Goal: Task Accomplishment & Management: Complete application form

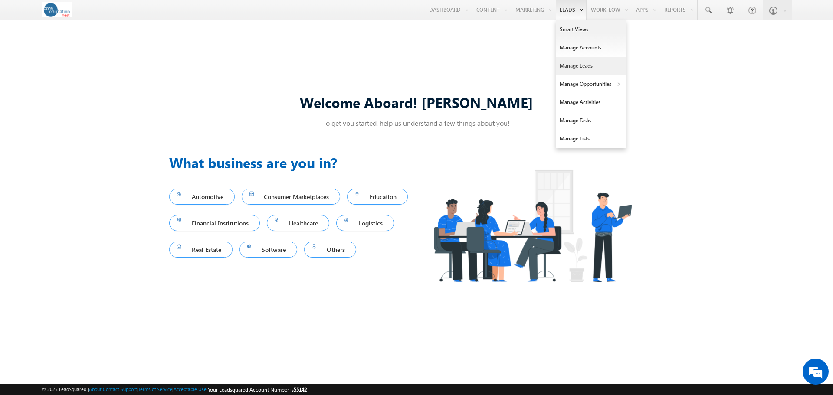
click at [573, 66] on link "Manage Leads" at bounding box center [590, 66] width 69 height 18
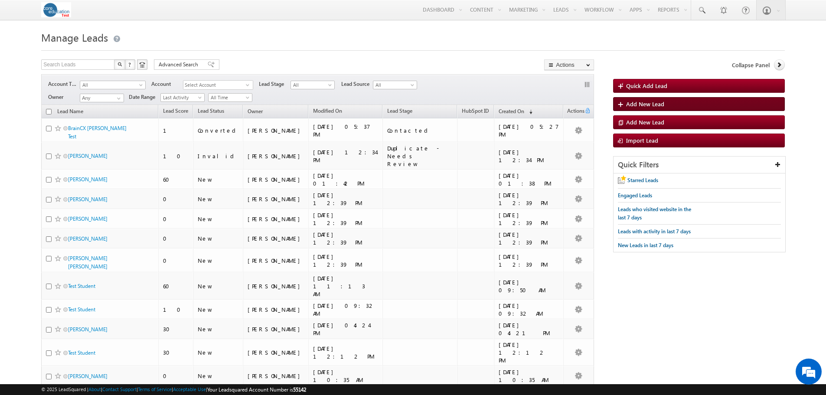
click at [643, 100] on link "Add New Lead" at bounding box center [699, 104] width 172 height 14
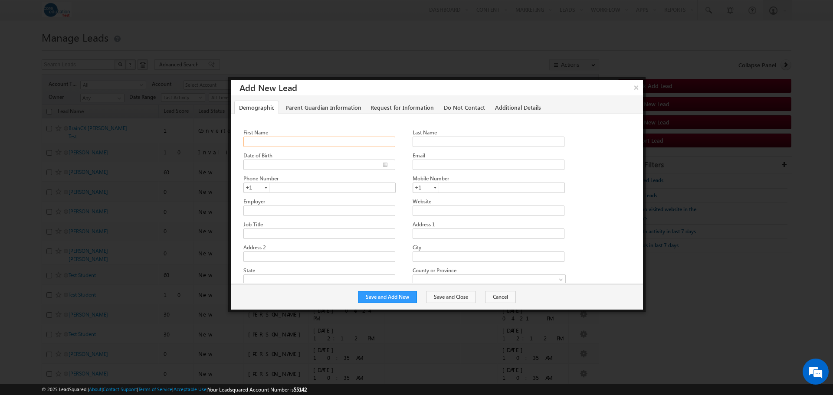
click at [311, 141] on input "First Name" at bounding box center [319, 142] width 152 height 10
paste input "John"
type input "John"
drag, startPoint x: 433, startPoint y: 144, endPoint x: 438, endPoint y: 137, distance: 8.2
click at [433, 144] on input "Last Name" at bounding box center [488, 142] width 152 height 10
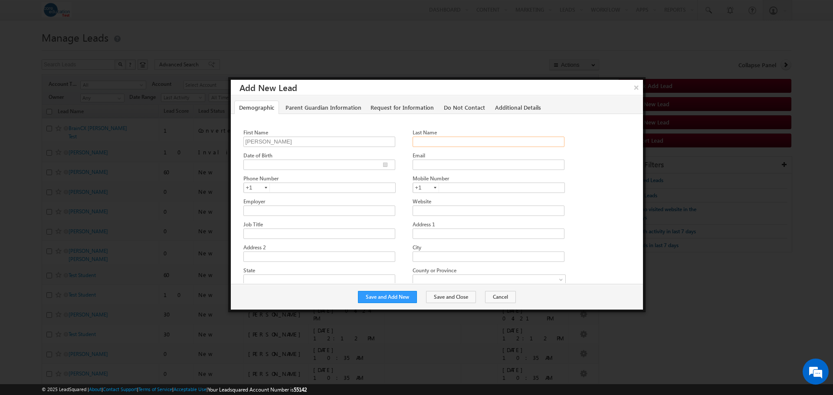
click at [446, 141] on input "Last Name" at bounding box center [488, 142] width 152 height 10
paste input "Daniele"
type input "Daniele"
click at [434, 165] on input "Email" at bounding box center [488, 165] width 152 height 10
drag, startPoint x: 423, startPoint y: 163, endPoint x: 454, endPoint y: 161, distance: 30.4
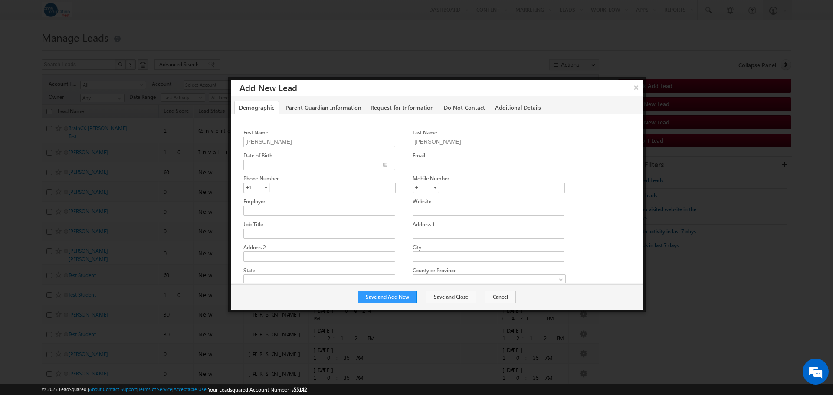
click at [423, 163] on input "Email" at bounding box center [488, 165] width 152 height 10
paste input "john.daniele@braincx.ai"
type input "john.daniele@braincx.ai"
click at [285, 183] on input "text" at bounding box center [319, 188] width 152 height 10
paste input "215-534-7345"
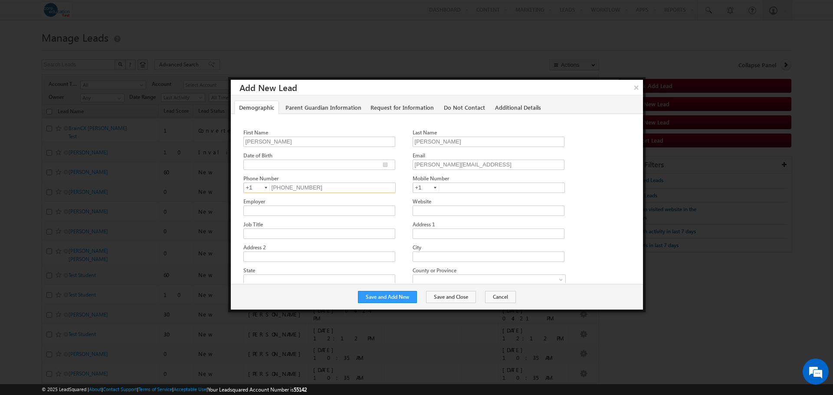
type input "2155347345"
click at [578, 211] on div "Website" at bounding box center [496, 206] width 169 height 19
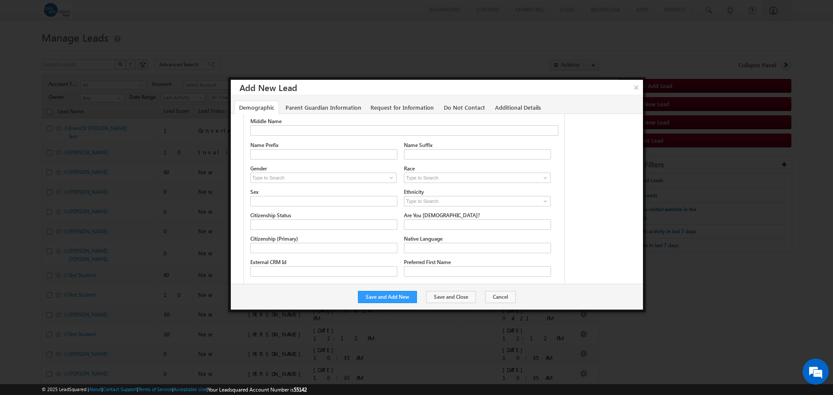
scroll to position [421, 0]
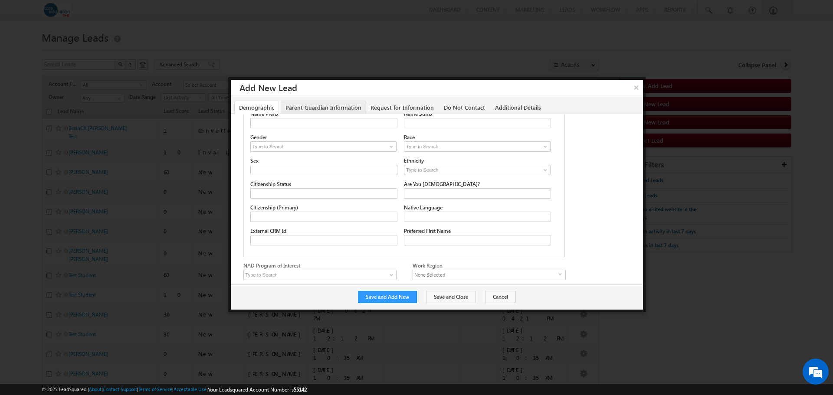
click at [317, 109] on link "Parent Guardian Information" at bounding box center [323, 107] width 85 height 13
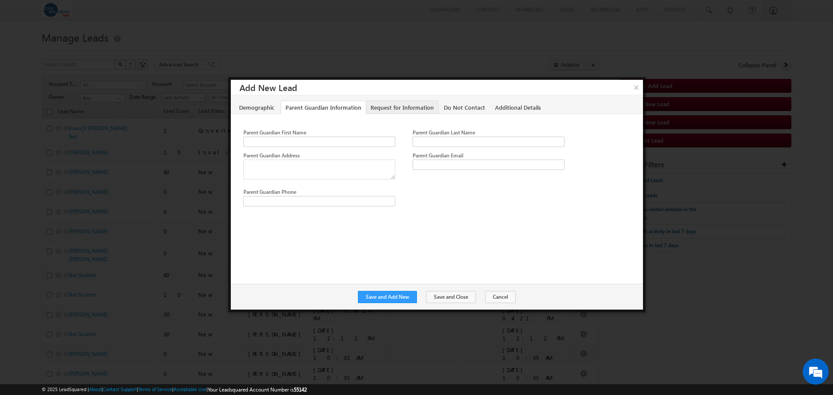
click at [411, 109] on link "Request for Information" at bounding box center [402, 107] width 73 height 13
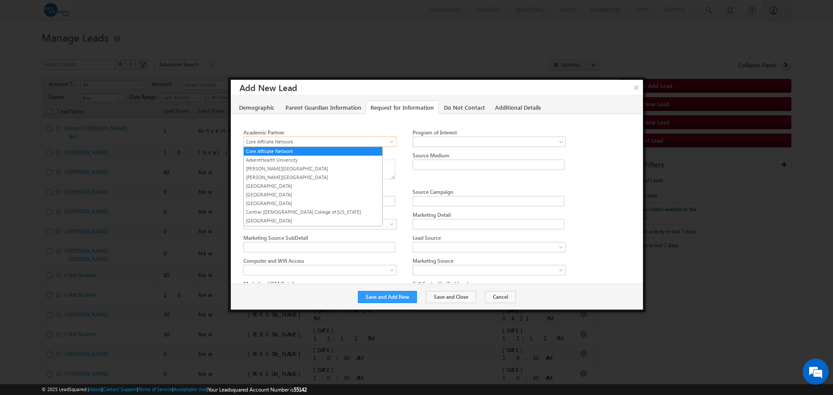
click at [384, 141] on span "Core Affiliate Network" at bounding box center [317, 142] width 147 height 8
click at [303, 182] on link "Arcadia University" at bounding box center [313, 186] width 138 height 8
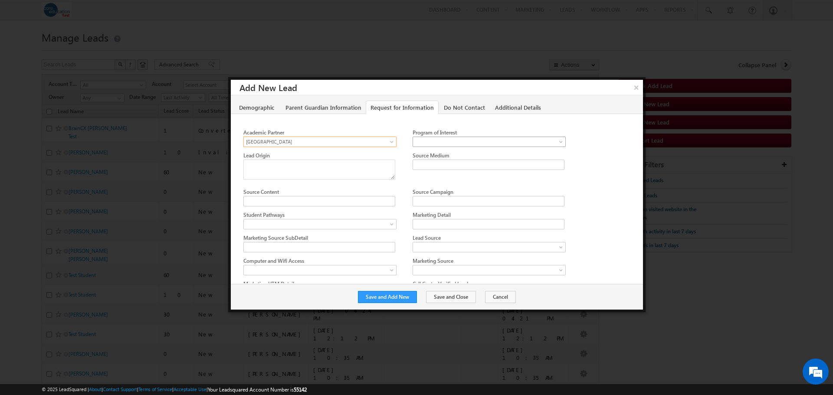
click at [504, 139] on span at bounding box center [486, 142] width 147 height 8
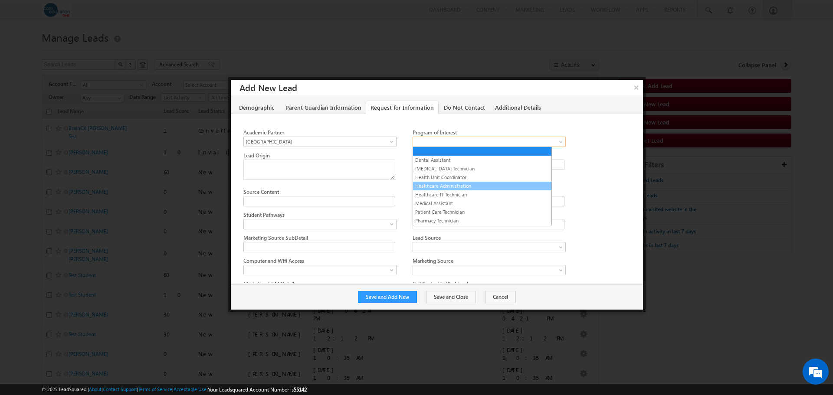
scroll to position [43, 0]
click at [468, 183] on link "Phlebotomy Technician" at bounding box center [482, 186] width 138 height 8
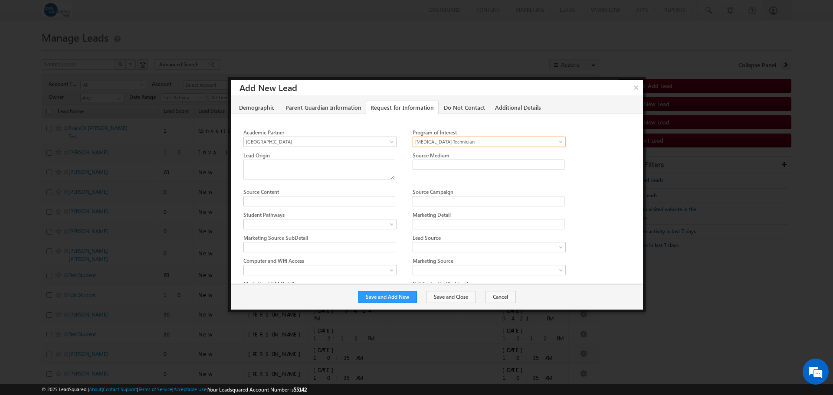
click at [589, 176] on div at bounding box center [439, 169] width 392 height 36
click at [372, 220] on span at bounding box center [317, 224] width 147 height 8
click at [343, 239] on link "WFD" at bounding box center [313, 241] width 138 height 8
click at [598, 213] on div at bounding box center [439, 222] width 392 height 23
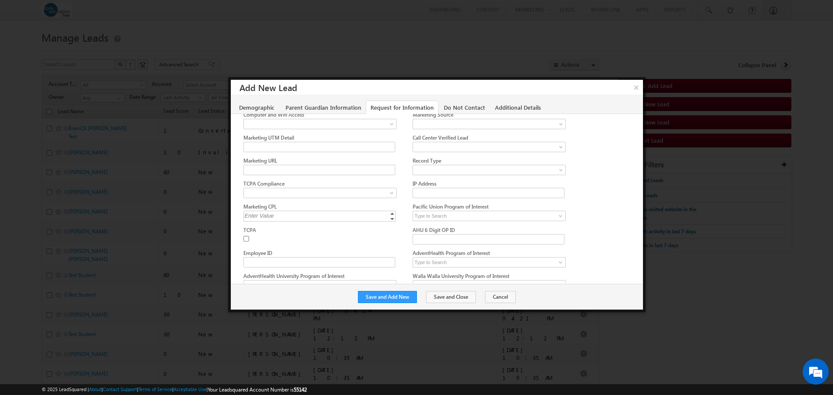
scroll to position [173, 0]
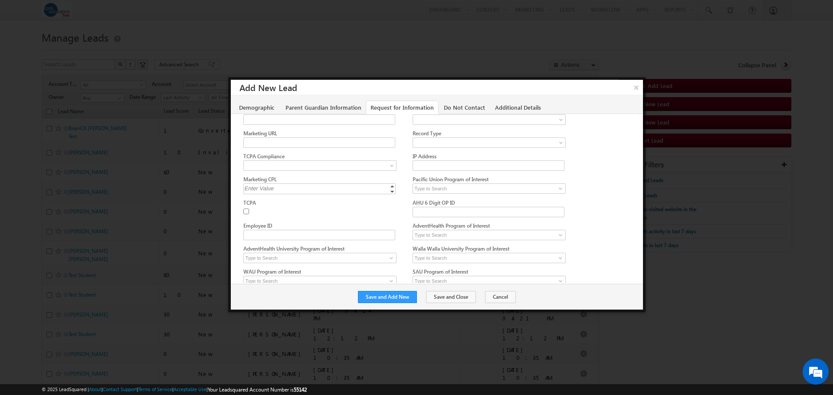
click at [247, 209] on input "TCPA" at bounding box center [246, 212] width 6 height 6
checkbox input "true"
click at [346, 165] on span at bounding box center [317, 166] width 147 height 8
click at [303, 184] on link "Yes" at bounding box center [313, 180] width 138 height 8
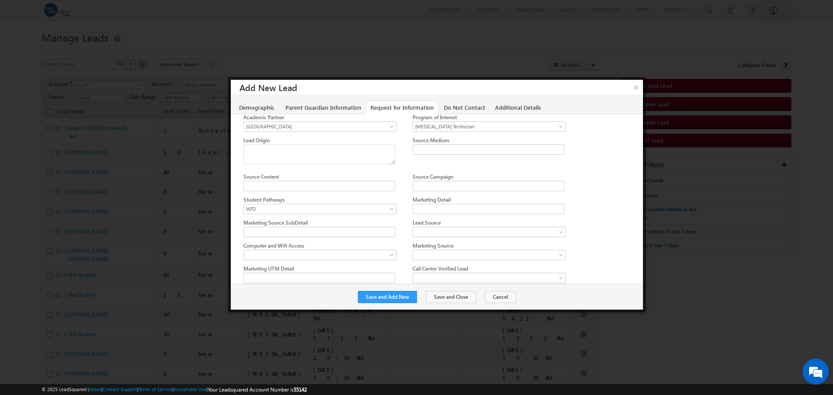
scroll to position [0, 0]
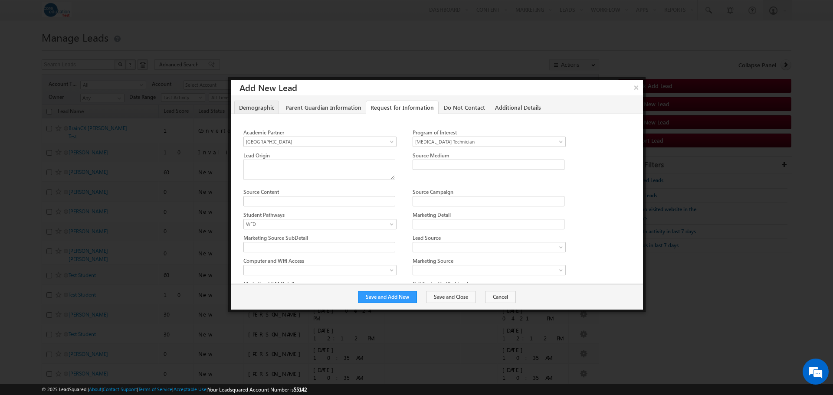
click at [263, 106] on link "Demographic" at bounding box center [256, 107] width 45 height 13
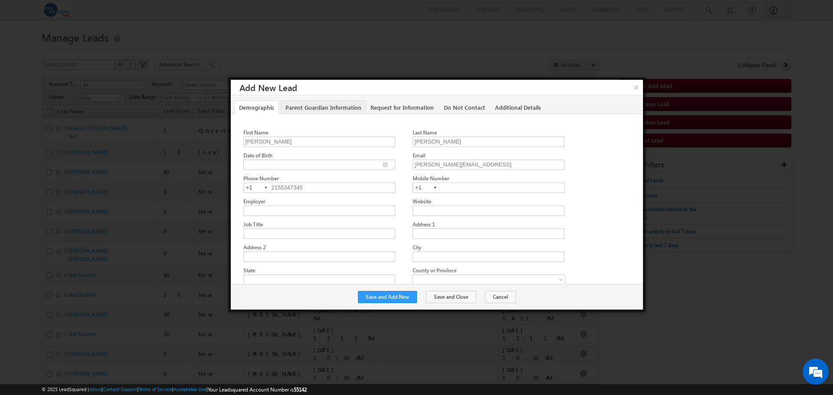
click at [306, 105] on link "Parent Guardian Information" at bounding box center [323, 107] width 85 height 13
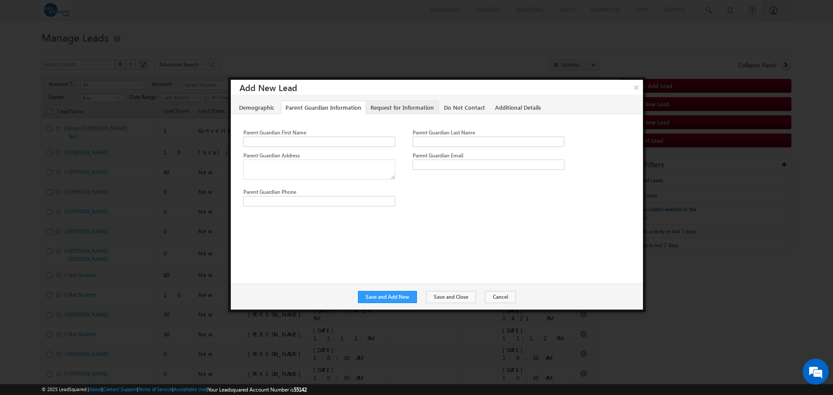
click at [398, 111] on link "Request for Information" at bounding box center [402, 107] width 73 height 13
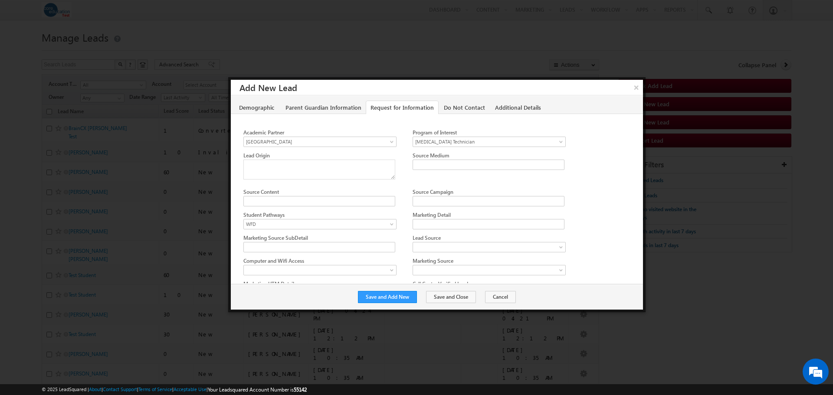
click at [593, 211] on div at bounding box center [439, 222] width 392 height 23
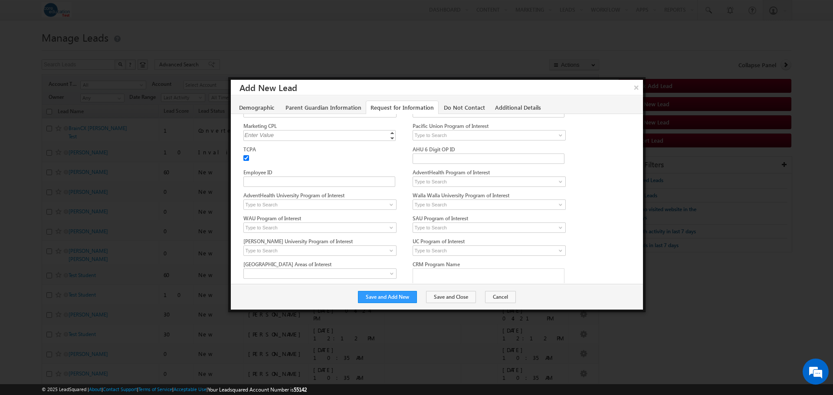
scroll to position [239, 0]
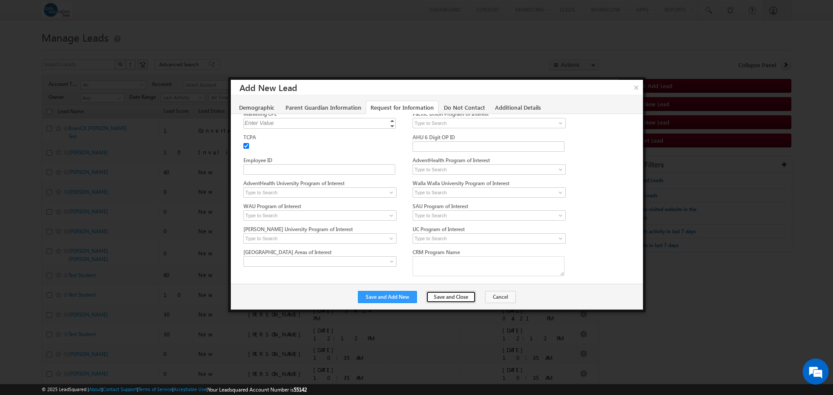
click at [452, 296] on button "Save and Close" at bounding box center [451, 297] width 50 height 12
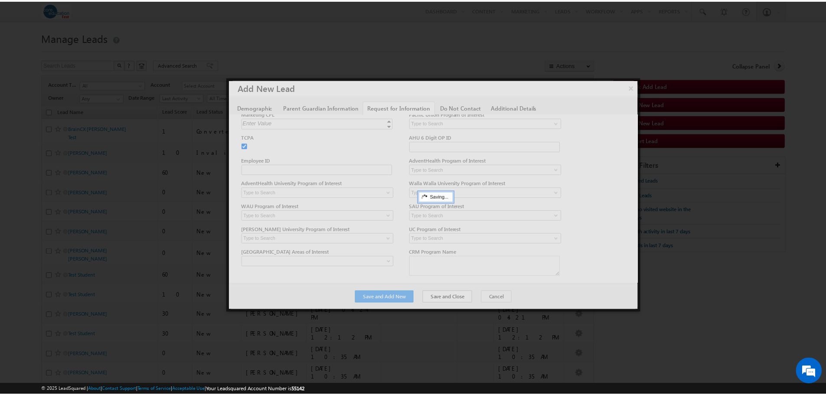
scroll to position [0, 0]
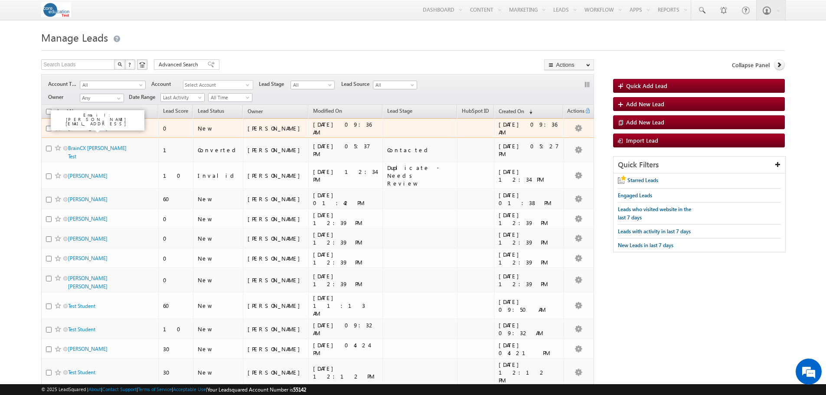
click at [89, 127] on link "John Daniele" at bounding box center [87, 128] width 39 height 7
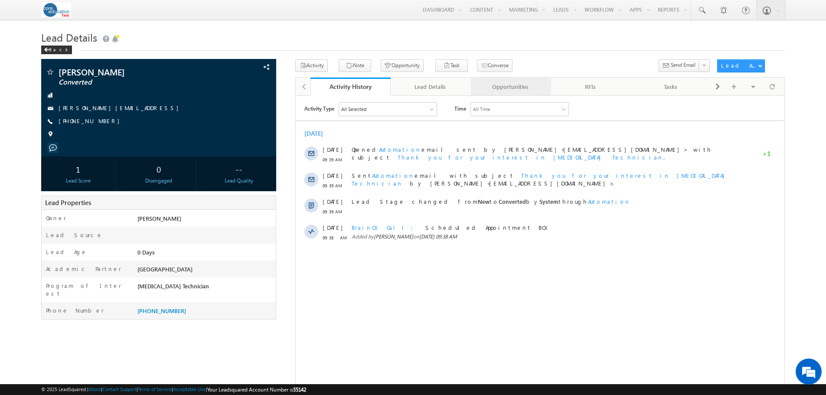
click at [519, 90] on div "Opportunities" at bounding box center [510, 87] width 65 height 10
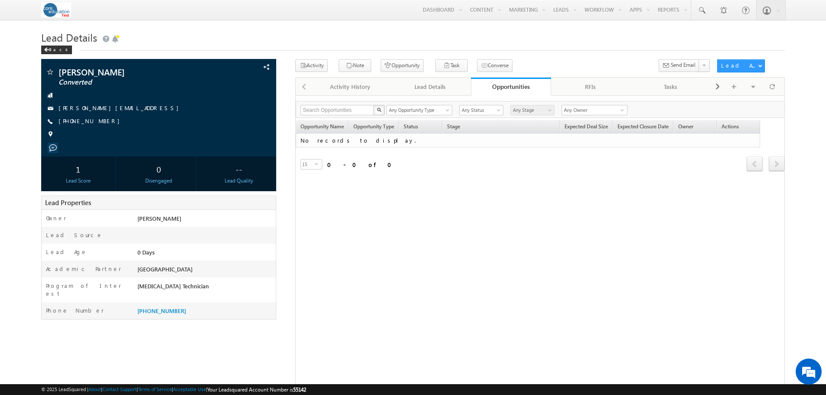
drag, startPoint x: 480, startPoint y: 182, endPoint x: 486, endPoint y: 135, distance: 46.7
click at [480, 181] on div "Opportunity Name Opportunity Type Status Stage Expected Deal Size Expected Clos…" at bounding box center [540, 152] width 489 height 64
click at [421, 167] on div "Refresh first prev next last 0 - 0 of 0" at bounding box center [540, 159] width 489 height 25
click at [382, 67] on button "Opportunity" at bounding box center [402, 65] width 43 height 13
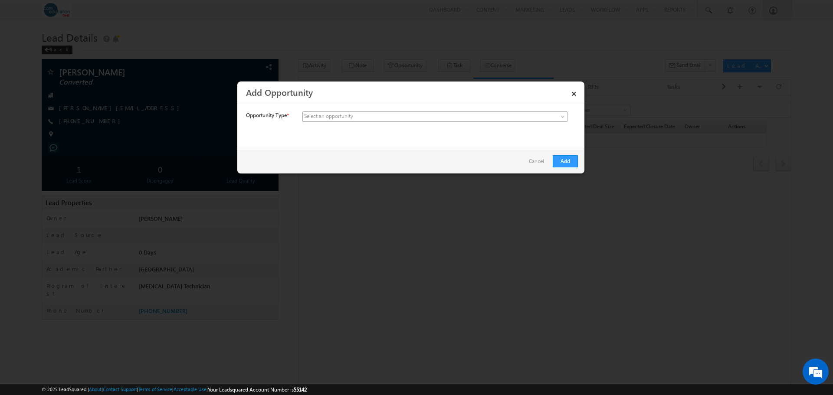
click at [428, 116] on span at bounding box center [370, 117] width 135 height 8
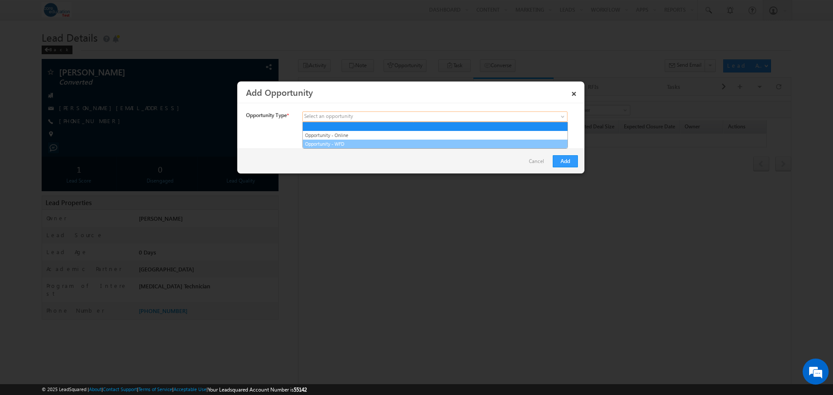
click at [369, 141] on link "Opportunity - WFD" at bounding box center [435, 144] width 265 height 8
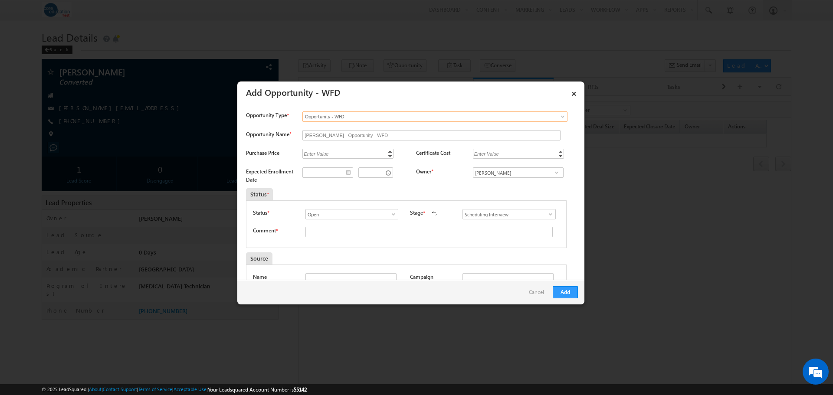
click at [393, 213] on span at bounding box center [393, 214] width 9 height 7
click at [360, 225] on link "Open" at bounding box center [351, 224] width 93 height 10
click at [493, 215] on input "Scheduling Interview" at bounding box center [508, 214] width 93 height 10
click at [549, 215] on span at bounding box center [550, 214] width 9 height 7
click at [497, 248] on link "Interview Missed" at bounding box center [508, 251] width 93 height 10
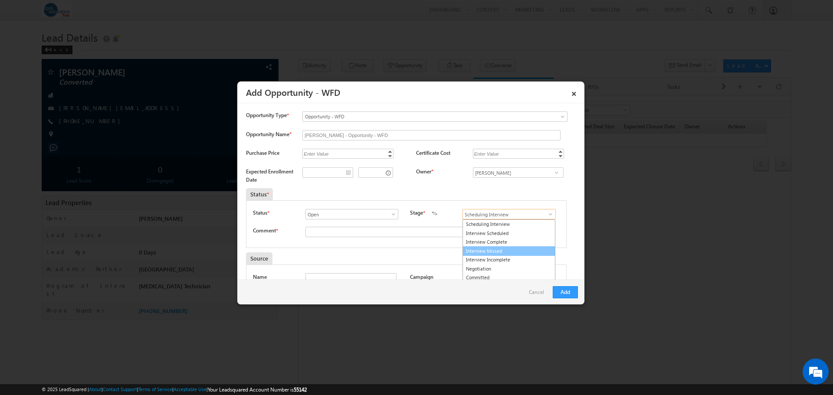
type input "Interview Missed"
click at [361, 230] on input "text" at bounding box center [428, 232] width 247 height 10
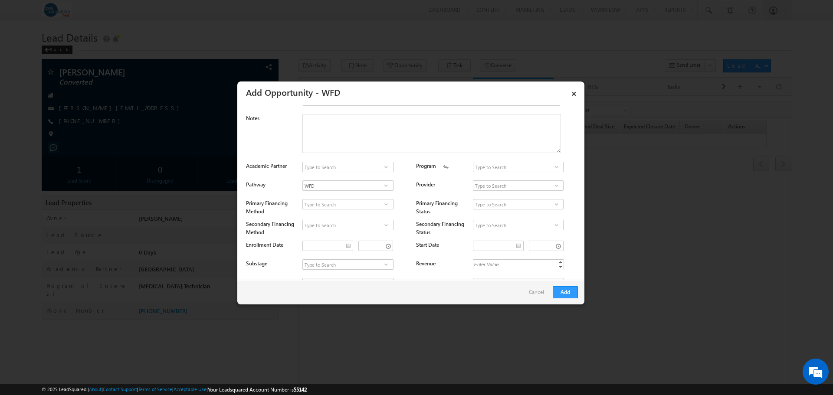
scroll to position [260, 0]
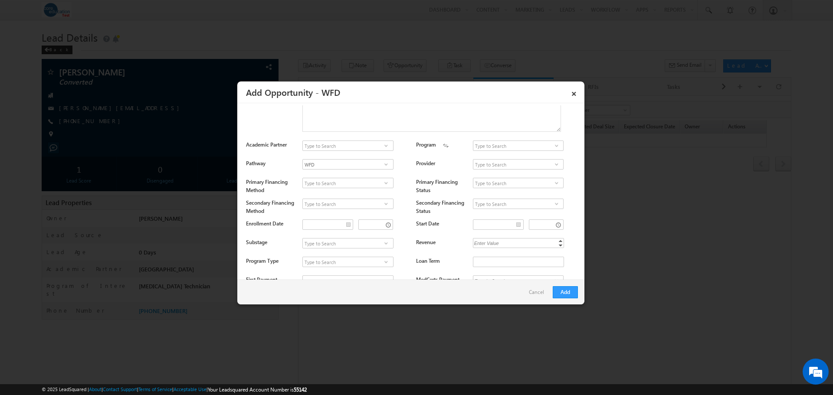
type input "Johnny missed his interview"
click at [552, 144] on span at bounding box center [556, 145] width 9 height 7
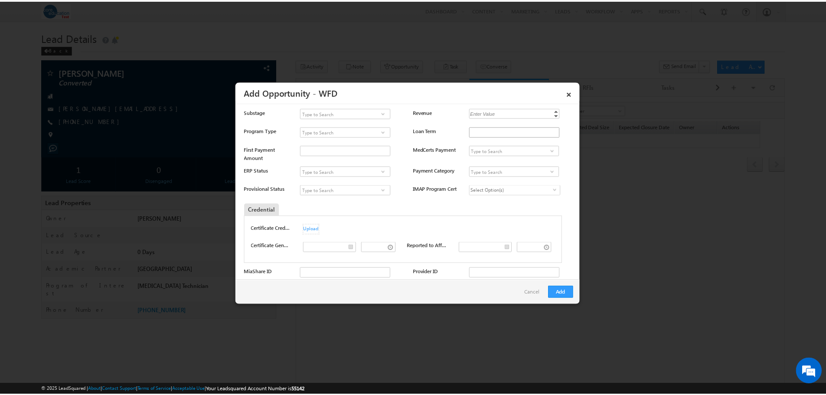
scroll to position [434, 0]
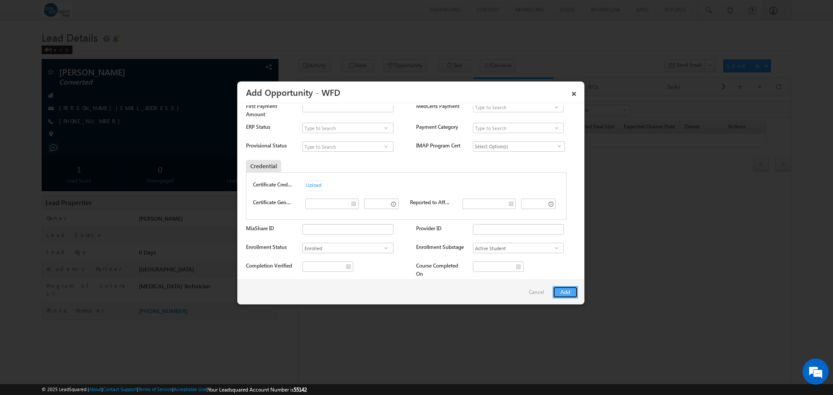
click at [562, 291] on button "Add" at bounding box center [564, 292] width 25 height 12
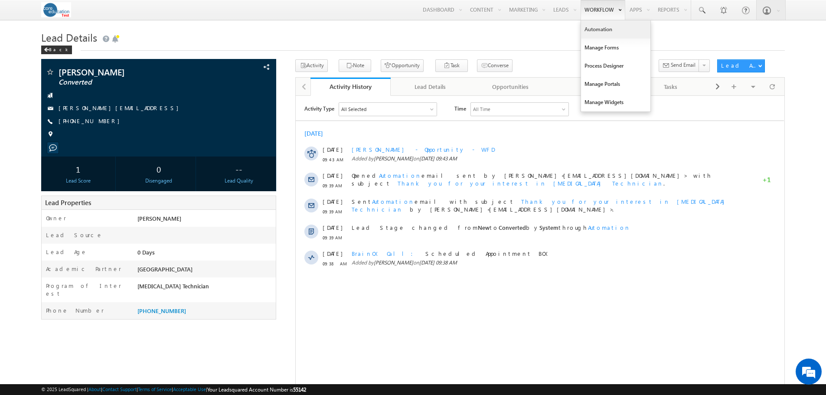
click at [602, 29] on link "Automation" at bounding box center [615, 29] width 69 height 18
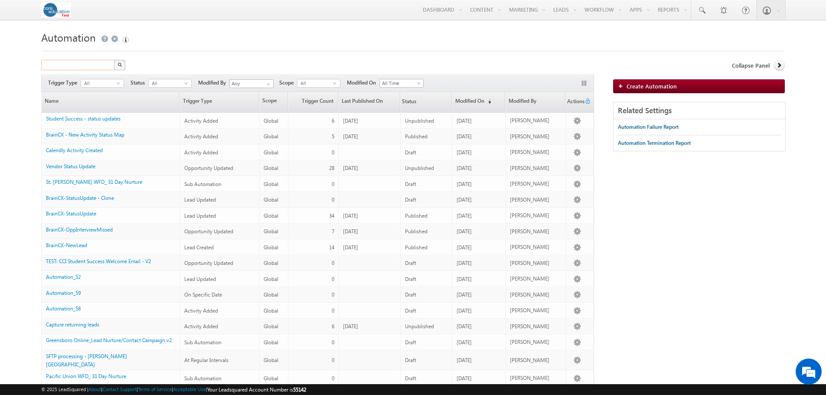
click at [73, 62] on input "text" at bounding box center [78, 65] width 74 height 10
type input "BrainCX"
click at [114, 60] on button "button" at bounding box center [119, 65] width 11 height 10
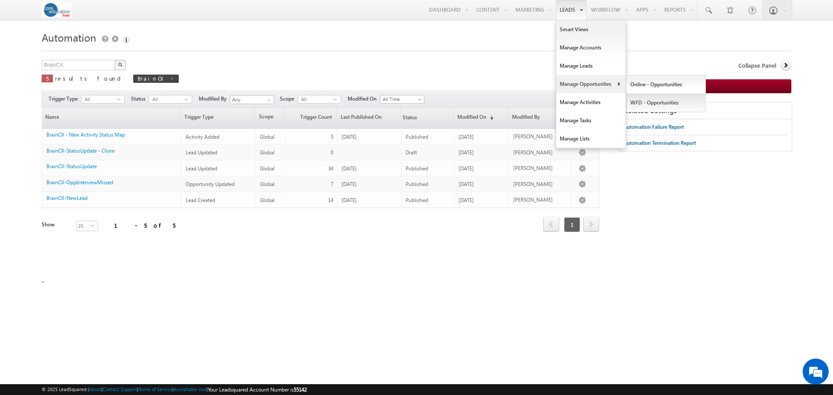
click at [638, 99] on link "WFD - Opportunities" at bounding box center [665, 103] width 79 height 18
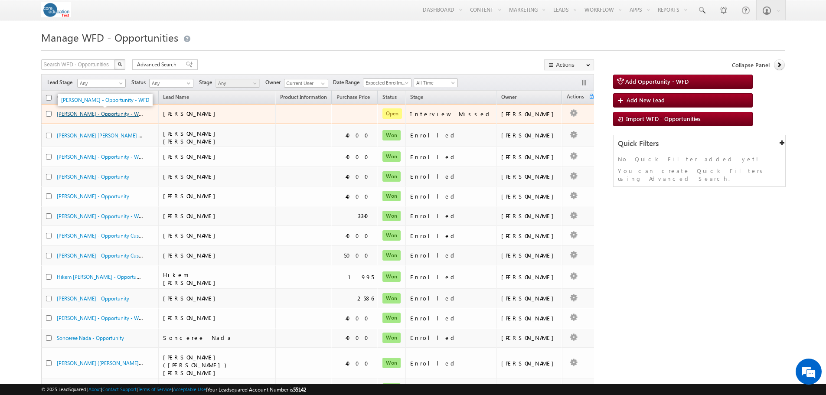
click at [114, 112] on link "[PERSON_NAME] - Opportunity - WFD" at bounding box center [101, 113] width 88 height 7
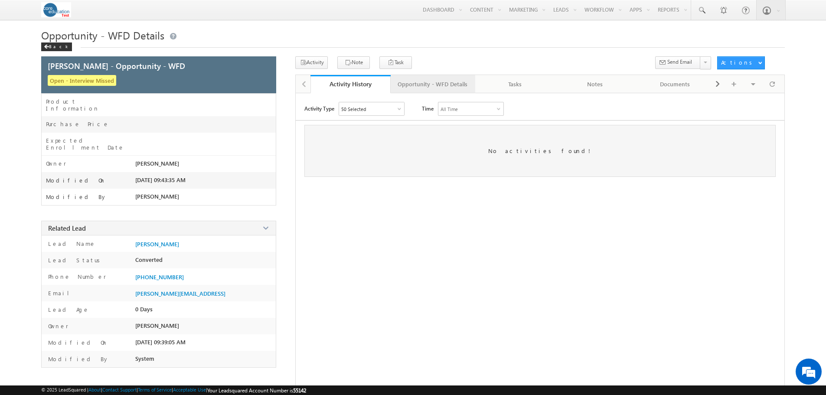
click at [443, 83] on div "Opportunity - WFD Details" at bounding box center [433, 84] width 70 height 10
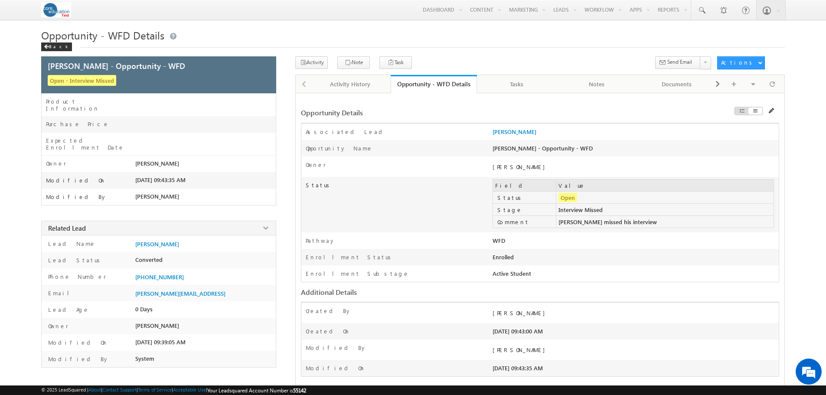
click at [770, 110] on div at bounding box center [703, 113] width 151 height 10
click at [770, 112] on span at bounding box center [772, 111] width 6 height 6
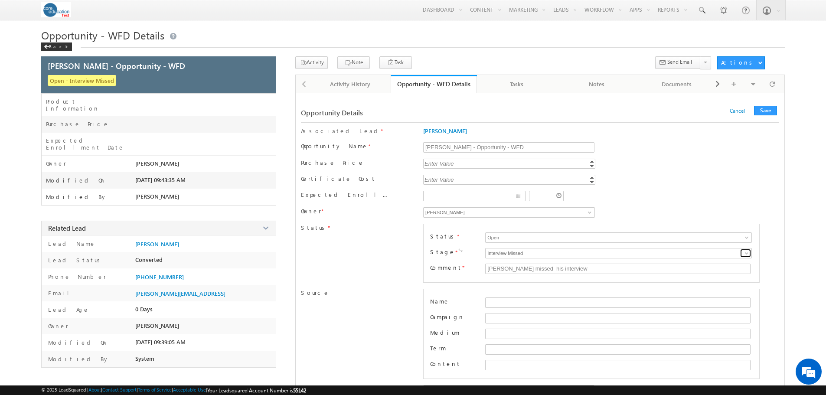
click at [743, 253] on span at bounding box center [746, 253] width 7 height 7
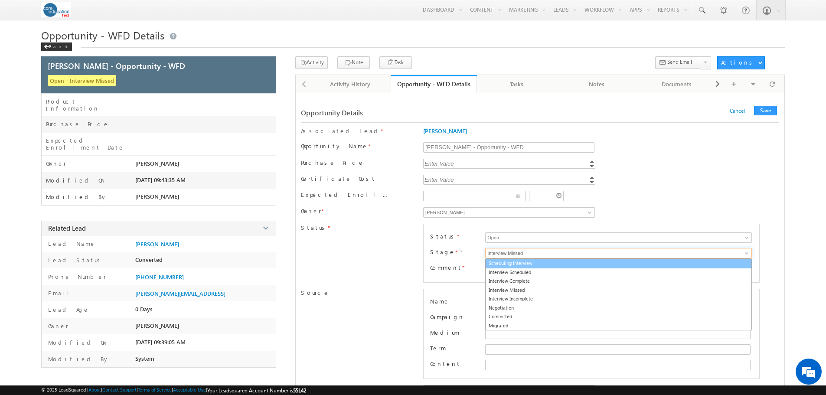
click at [552, 267] on link "Scheduling Interview" at bounding box center [618, 263] width 267 height 10
type input "Scheduling Interview"
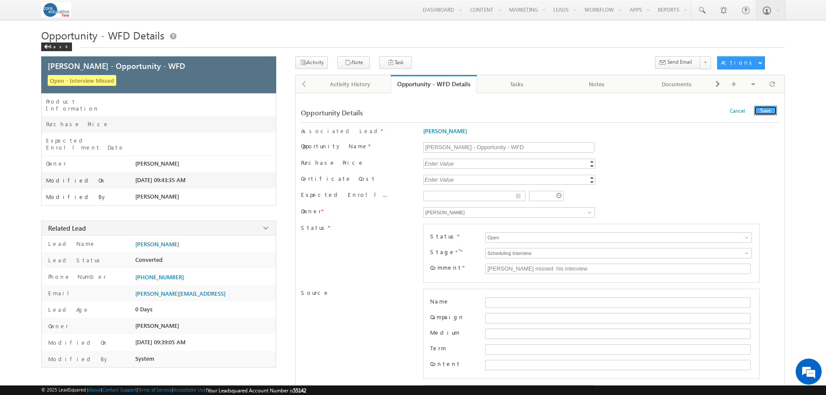
click at [761, 112] on button "Save" at bounding box center [765, 111] width 23 height 10
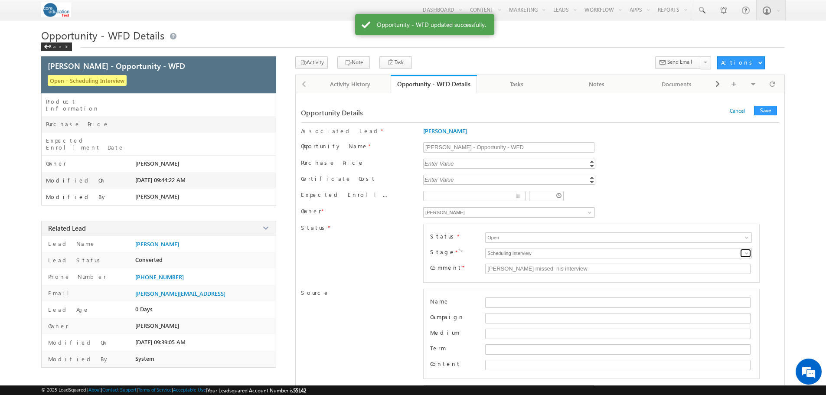
click at [746, 252] on span at bounding box center [746, 253] width 7 height 7
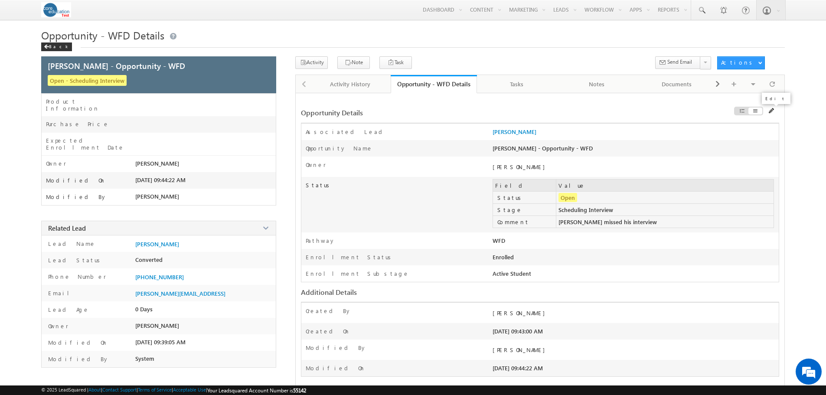
click at [771, 112] on span at bounding box center [772, 111] width 6 height 6
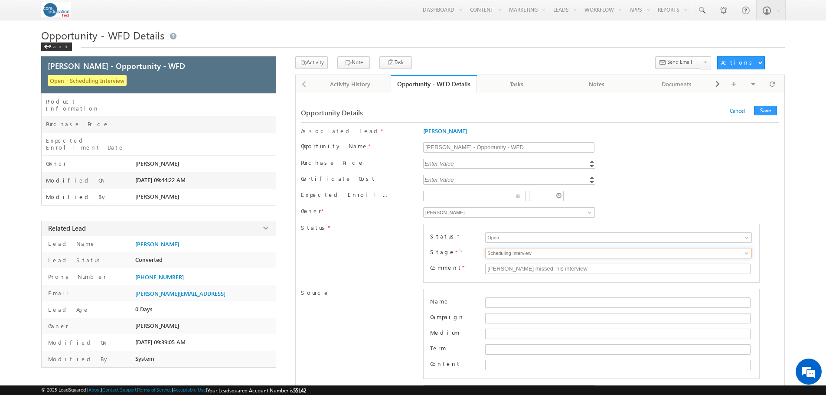
click at [584, 251] on input "Scheduling Interview" at bounding box center [618, 253] width 267 height 10
click at [744, 252] on span at bounding box center [746, 253] width 7 height 7
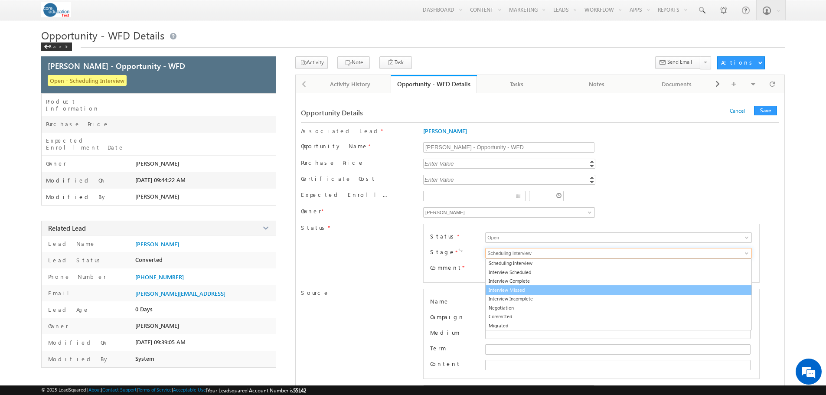
click at [527, 288] on link "Interview Missed" at bounding box center [618, 290] width 267 height 10
type input "Interview Missed"
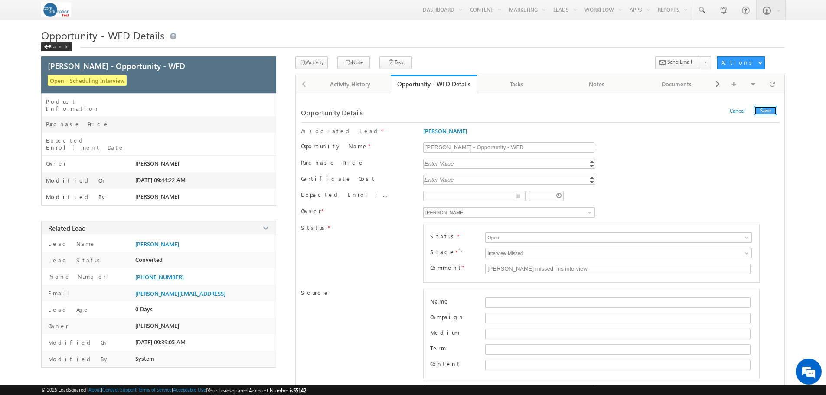
click at [765, 110] on button "Save" at bounding box center [765, 111] width 23 height 10
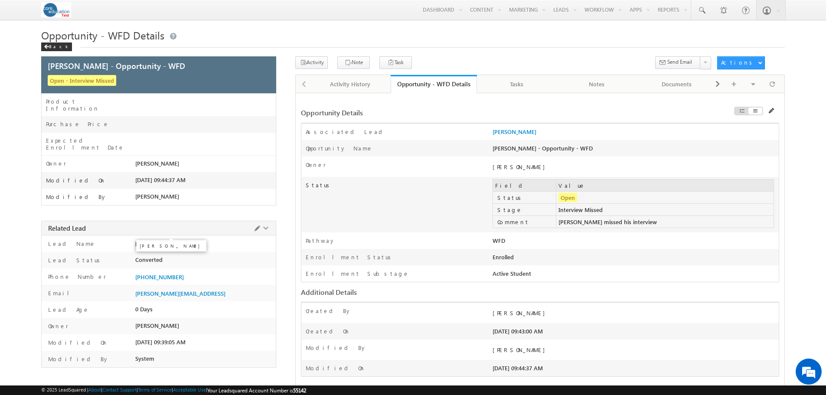
drag, startPoint x: 154, startPoint y: 229, endPoint x: 178, endPoint y: 224, distance: 24.4
click at [154, 241] on span "John Daniele" at bounding box center [157, 244] width 44 height 7
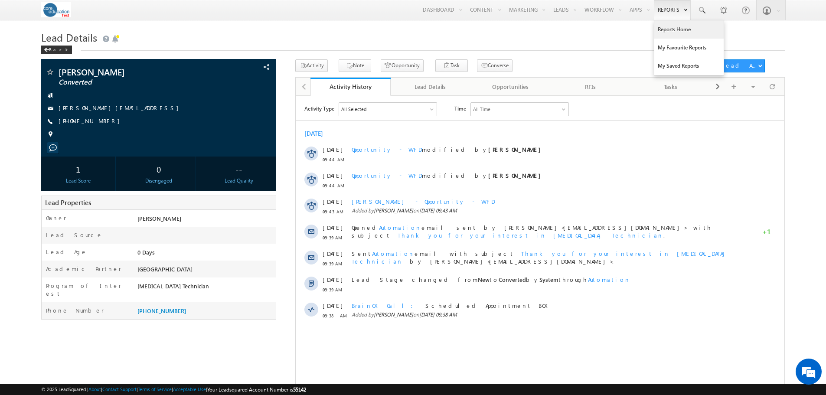
click at [676, 30] on link "Reports Home" at bounding box center [688, 29] width 69 height 18
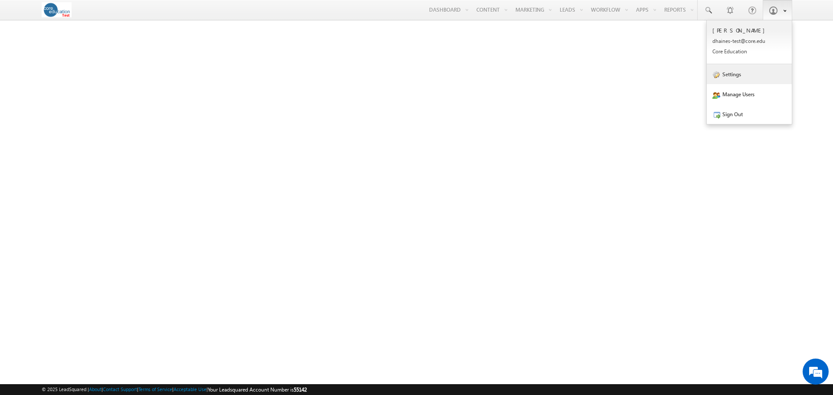
click at [732, 79] on link "Settings" at bounding box center [748, 74] width 85 height 20
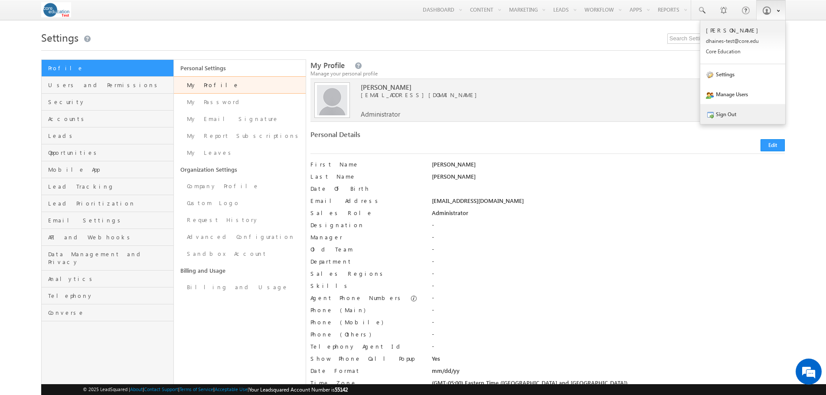
click at [726, 111] on link "Sign Out" at bounding box center [742, 114] width 85 height 20
